Goal: Task Accomplishment & Management: Manage account settings

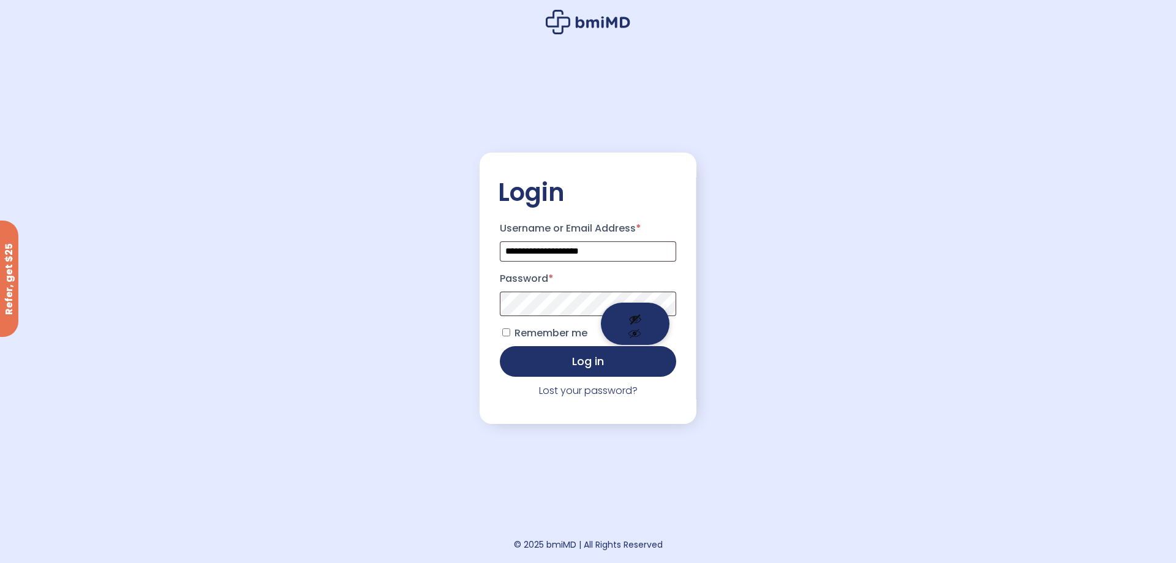
click at [633, 313] on button "Show password" at bounding box center [635, 323] width 69 height 42
click at [808, 433] on div "**********" at bounding box center [588, 281] width 1176 height 563
click at [538, 368] on button "Log in" at bounding box center [588, 360] width 176 height 31
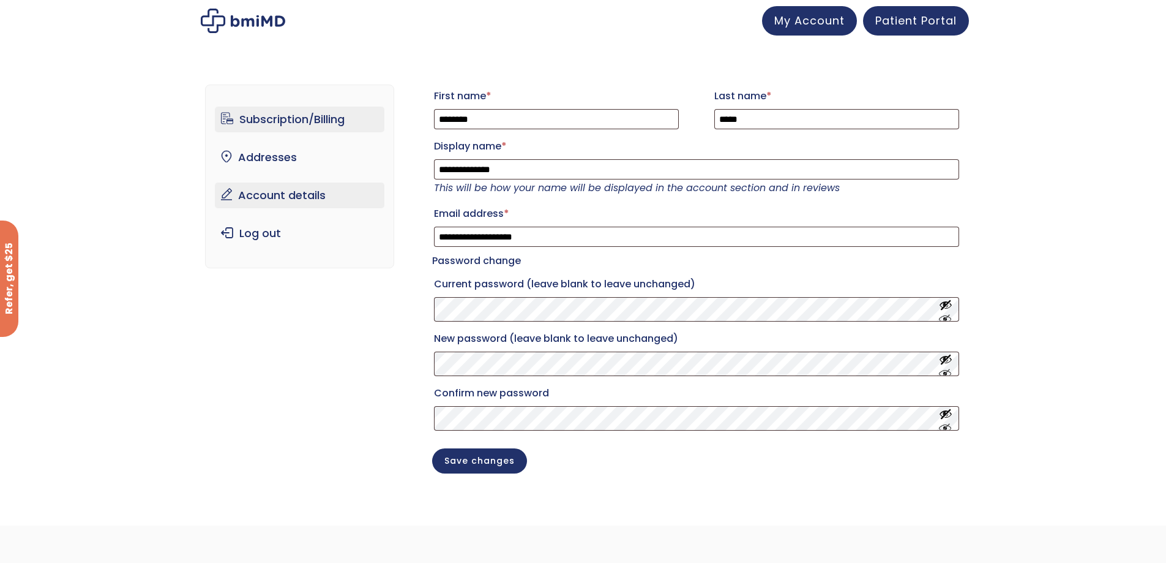
click at [260, 122] on link "Subscription/Billing" at bounding box center [300, 120] width 170 height 26
